Goal: Information Seeking & Learning: Learn about a topic

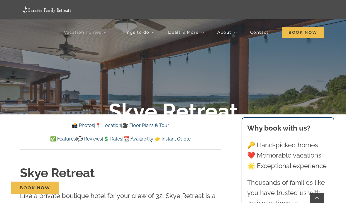
scroll to position [105, 0]
click at [149, 140] on link "📆 Availability" at bounding box center [138, 139] width 30 height 6
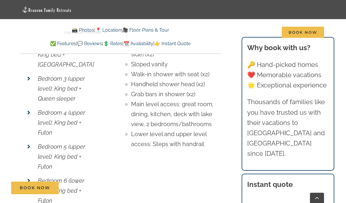
scroll to position [2193, 0]
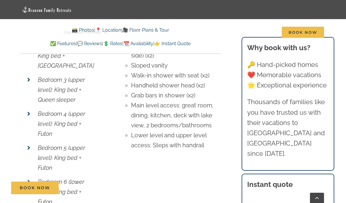
click at [113, 42] on link "💲 Rates" at bounding box center [112, 44] width 19 height 6
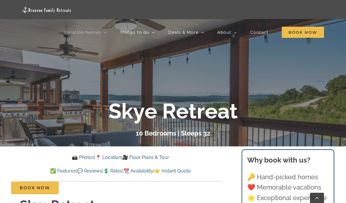
scroll to position [74, 0]
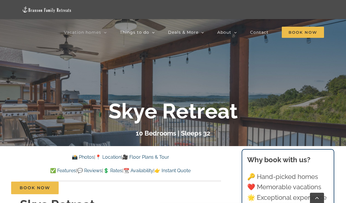
click at [154, 156] on link "🎥 Floor Plans & Tour" at bounding box center [145, 157] width 47 height 6
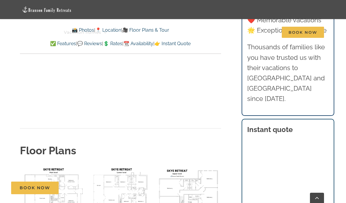
scroll to position [2075, 0]
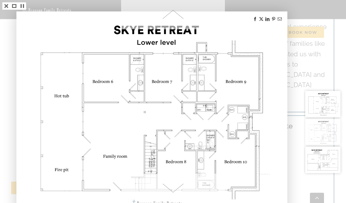
click at [316, 78] on div at bounding box center [325, 101] width 42 height 203
